Goal: Transaction & Acquisition: Purchase product/service

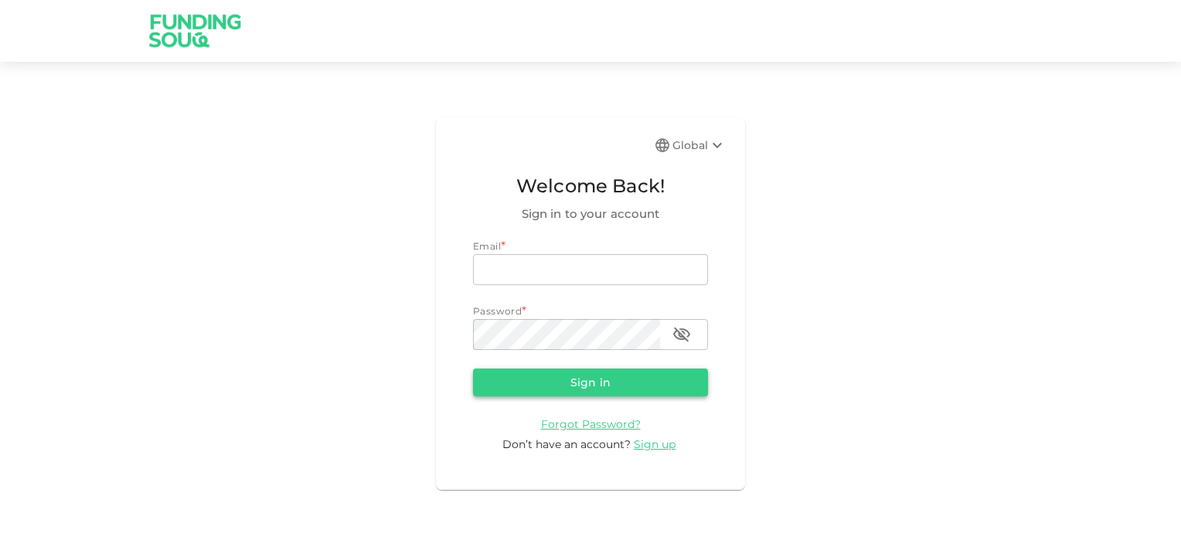
type input "[EMAIL_ADDRESS][DOMAIN_NAME]"
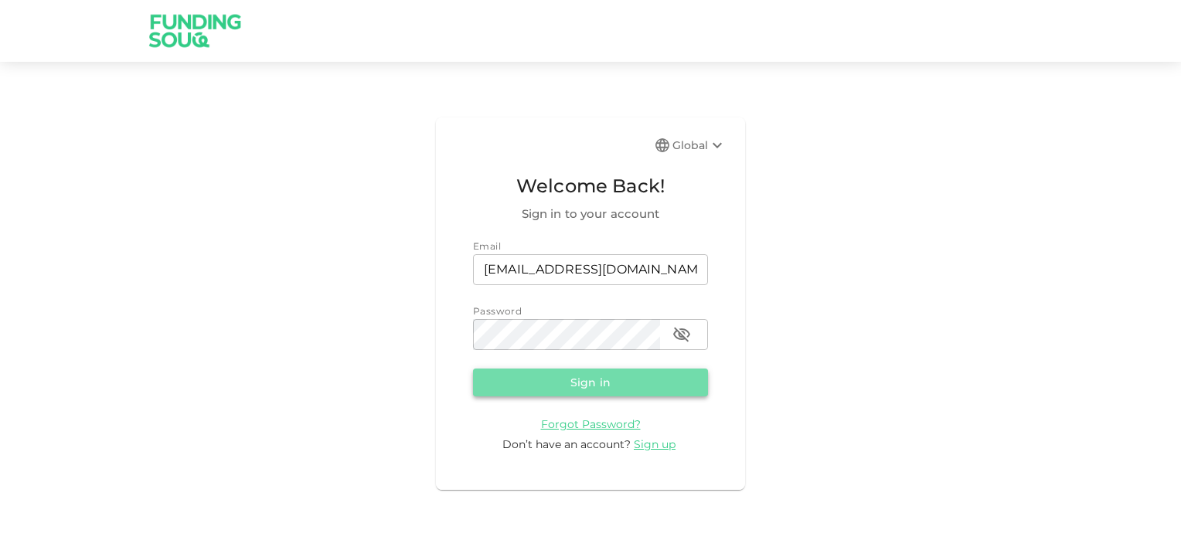
click at [565, 383] on button "Sign in" at bounding box center [590, 383] width 235 height 28
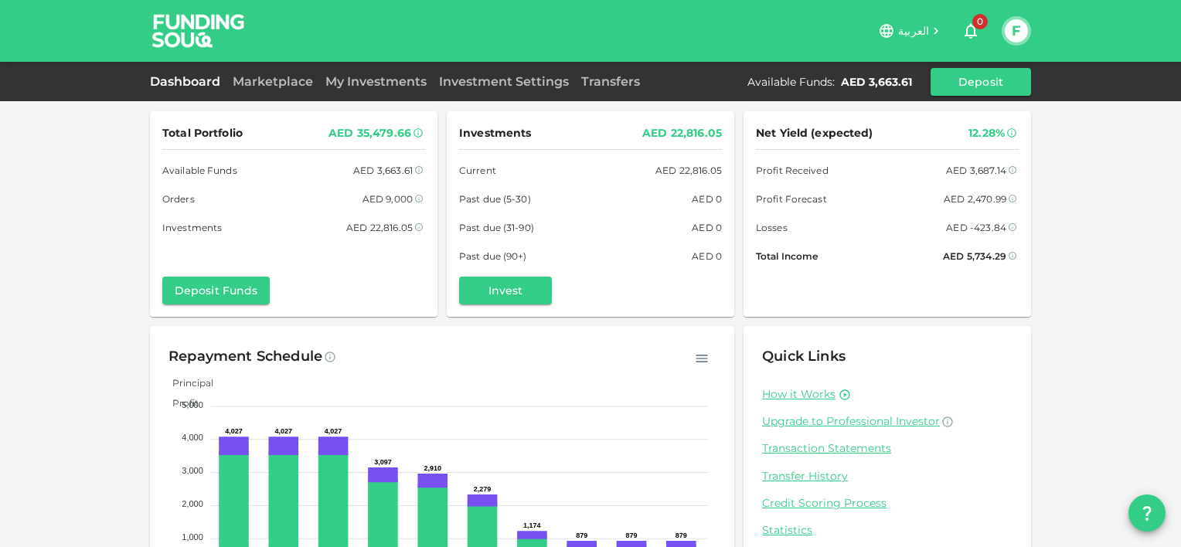
click at [257, 97] on div "Dashboard Marketplace My Investments Investment Settings Transfers Available Fu…" at bounding box center [590, 81] width 1181 height 39
click at [260, 90] on div "Marketplace" at bounding box center [272, 82] width 93 height 19
click at [260, 87] on link "Marketplace" at bounding box center [272, 81] width 93 height 15
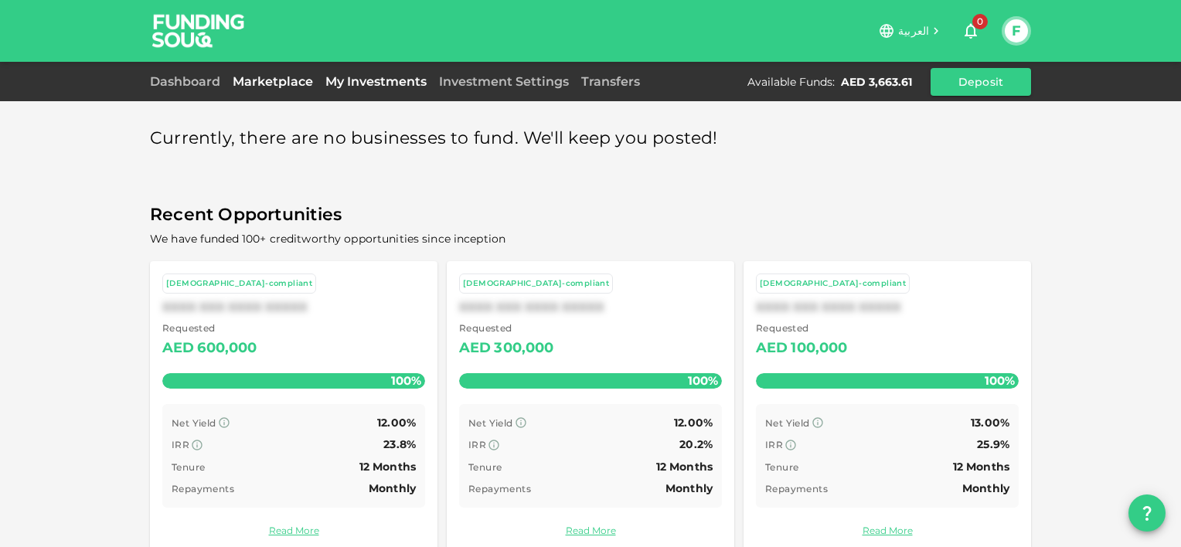
click at [362, 80] on link "My Investments" at bounding box center [376, 81] width 114 height 15
